Goal: Complete application form: Complete application form

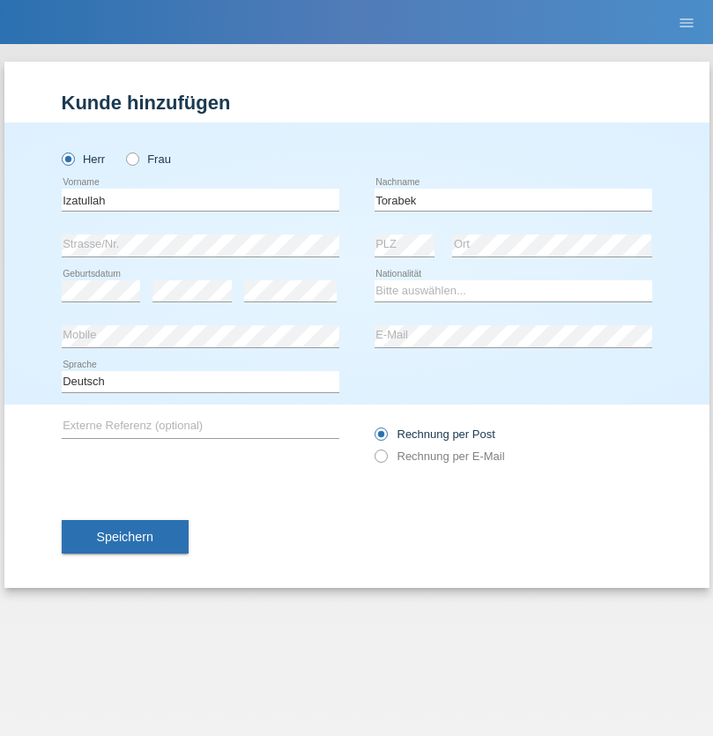
type input "Torabek"
select select "AF"
select select "C"
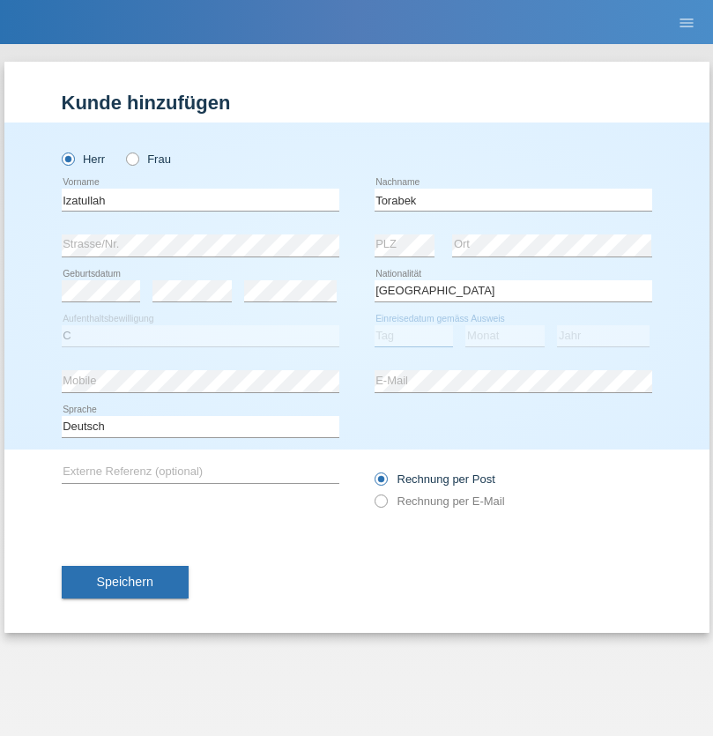
select select "25"
select select "10"
select select "2015"
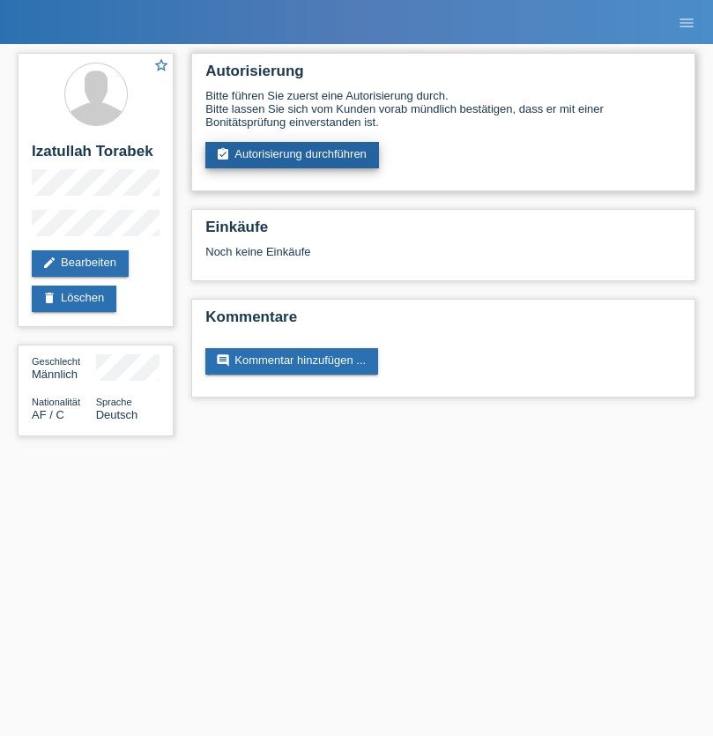
click at [293, 155] on link "assignment_turned_in Autorisierung durchführen" at bounding box center [292, 155] width 174 height 26
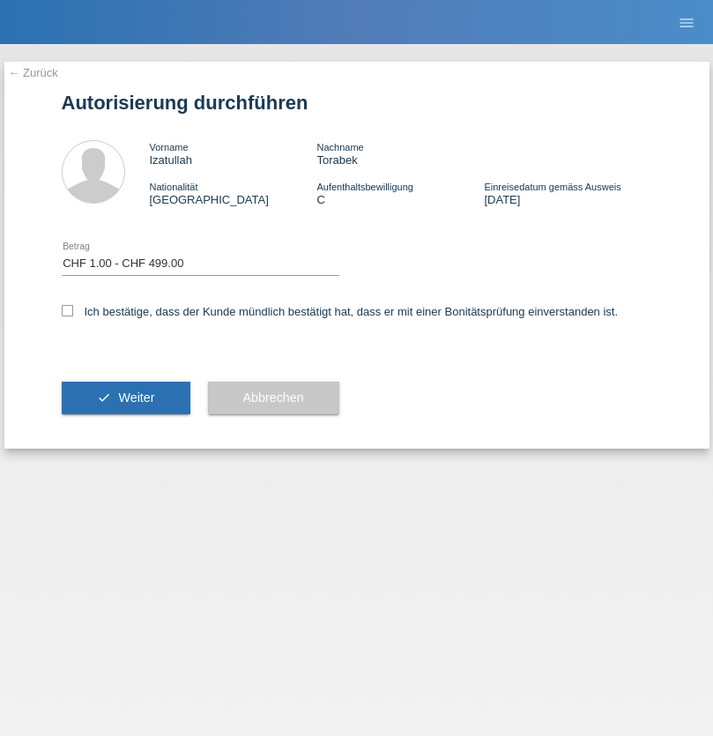
select select "1"
checkbox input "true"
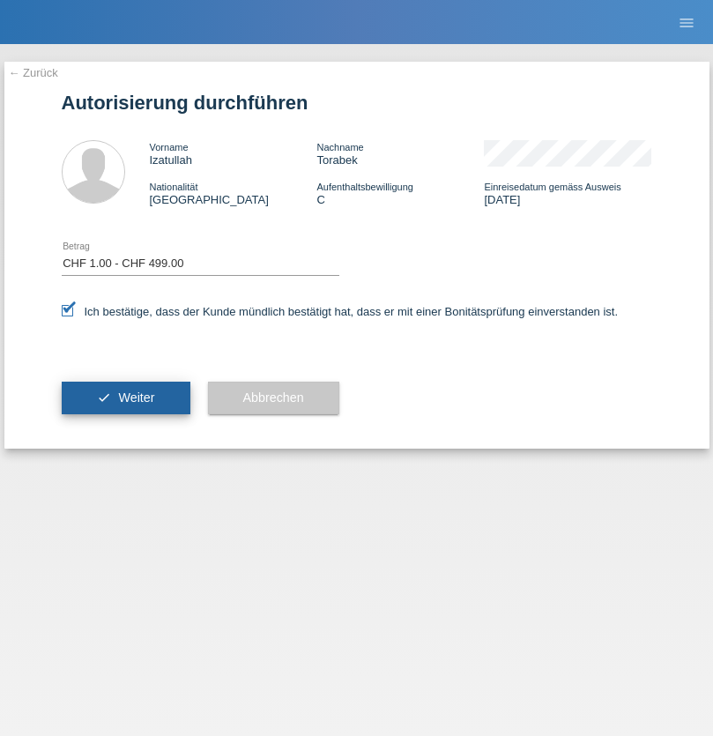
click at [125, 398] on span "Weiter" at bounding box center [136, 398] width 36 height 14
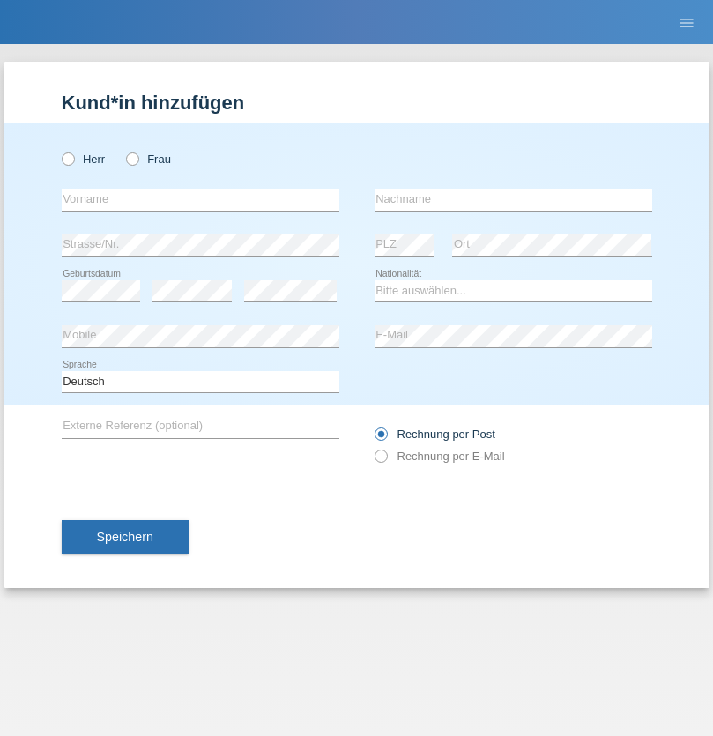
radio input "true"
click at [200, 199] on input "text" at bounding box center [201, 200] width 278 height 22
type input "[PERSON_NAME]"
click at [513, 199] on input "text" at bounding box center [514, 200] width 278 height 22
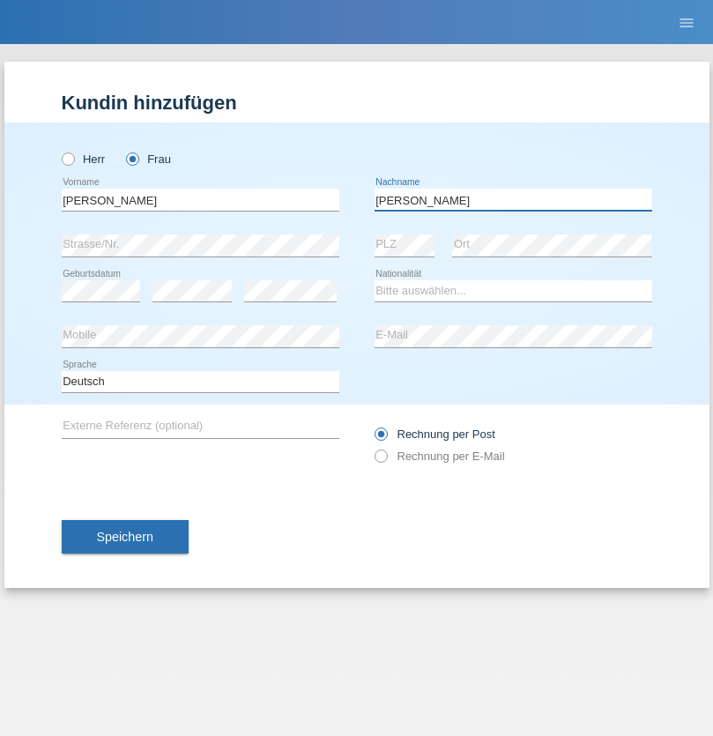
type input "[PERSON_NAME]"
select select "CH"
